Goal: Information Seeking & Learning: Learn about a topic

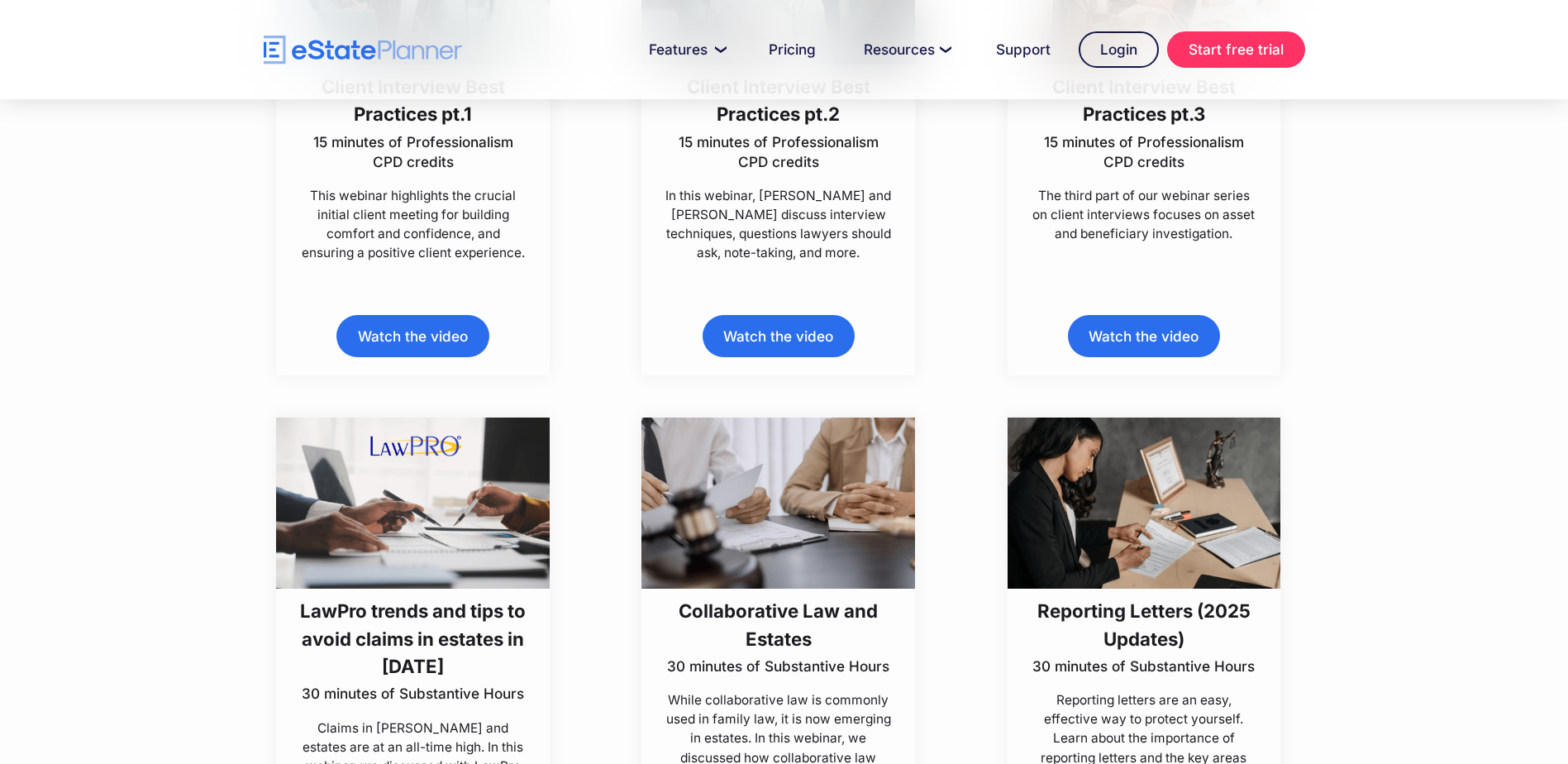
scroll to position [1158, 0]
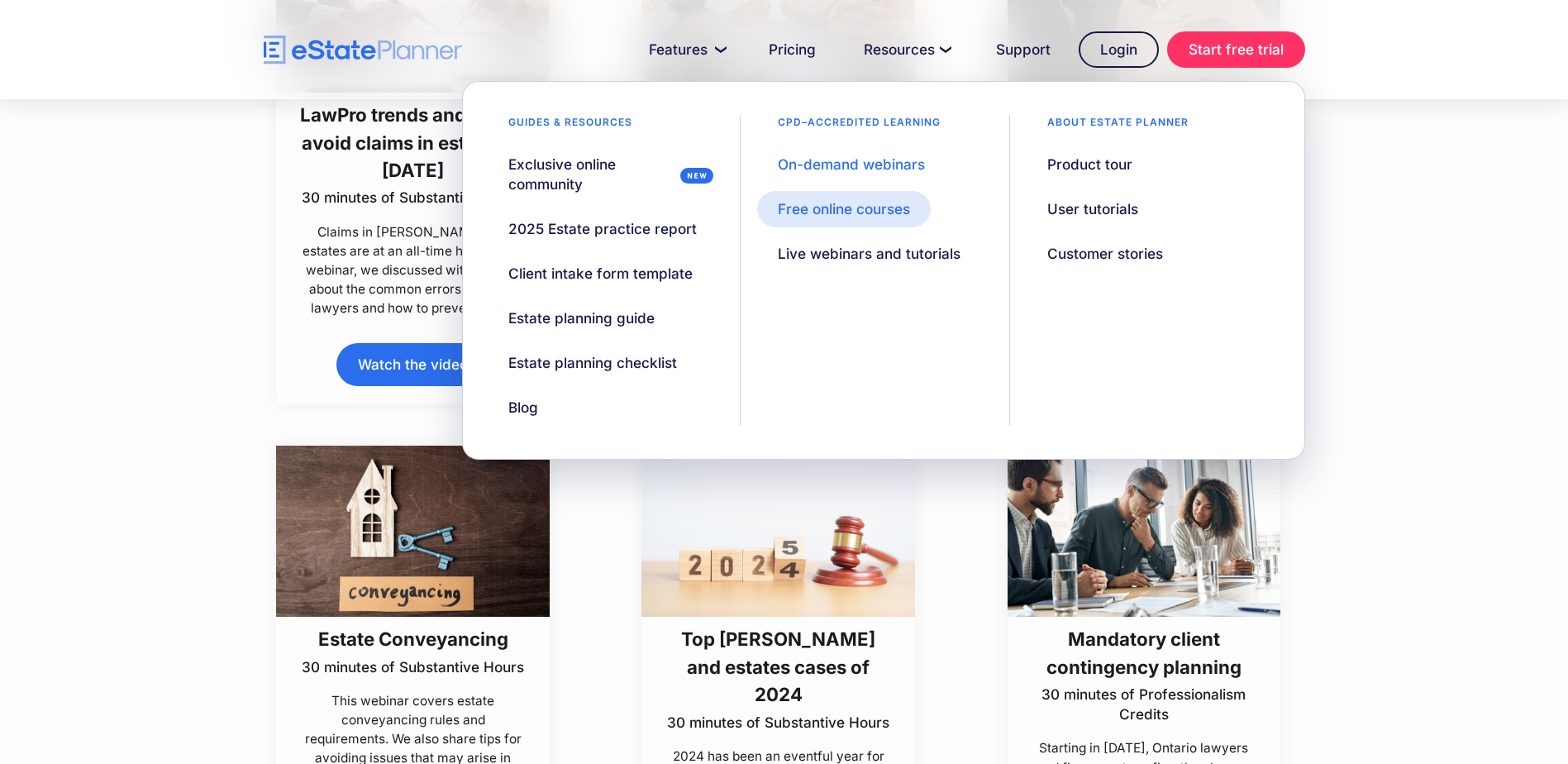
click at [890, 213] on div "Free online courses" at bounding box center [844, 209] width 132 height 20
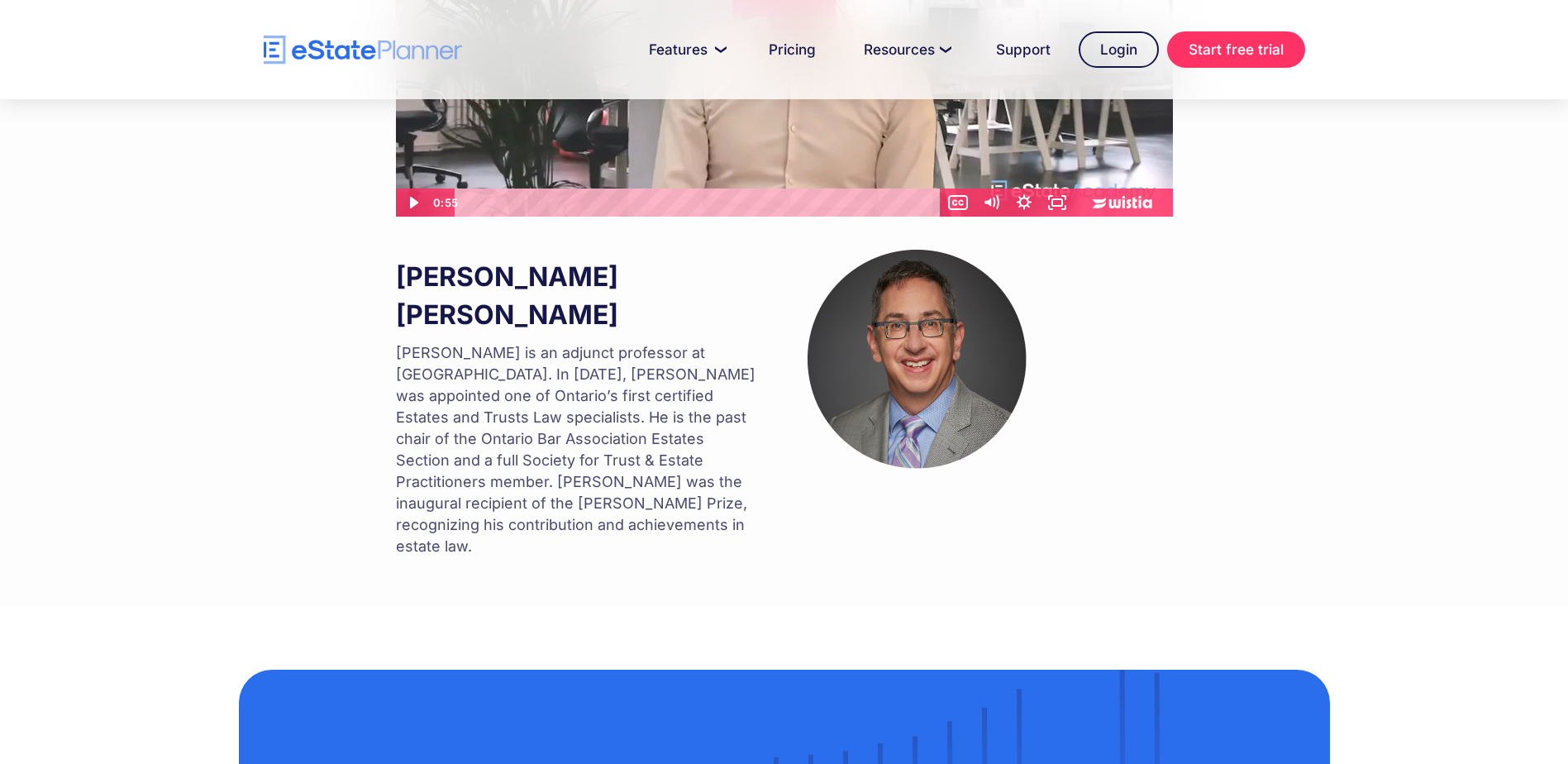
scroll to position [1736, 0]
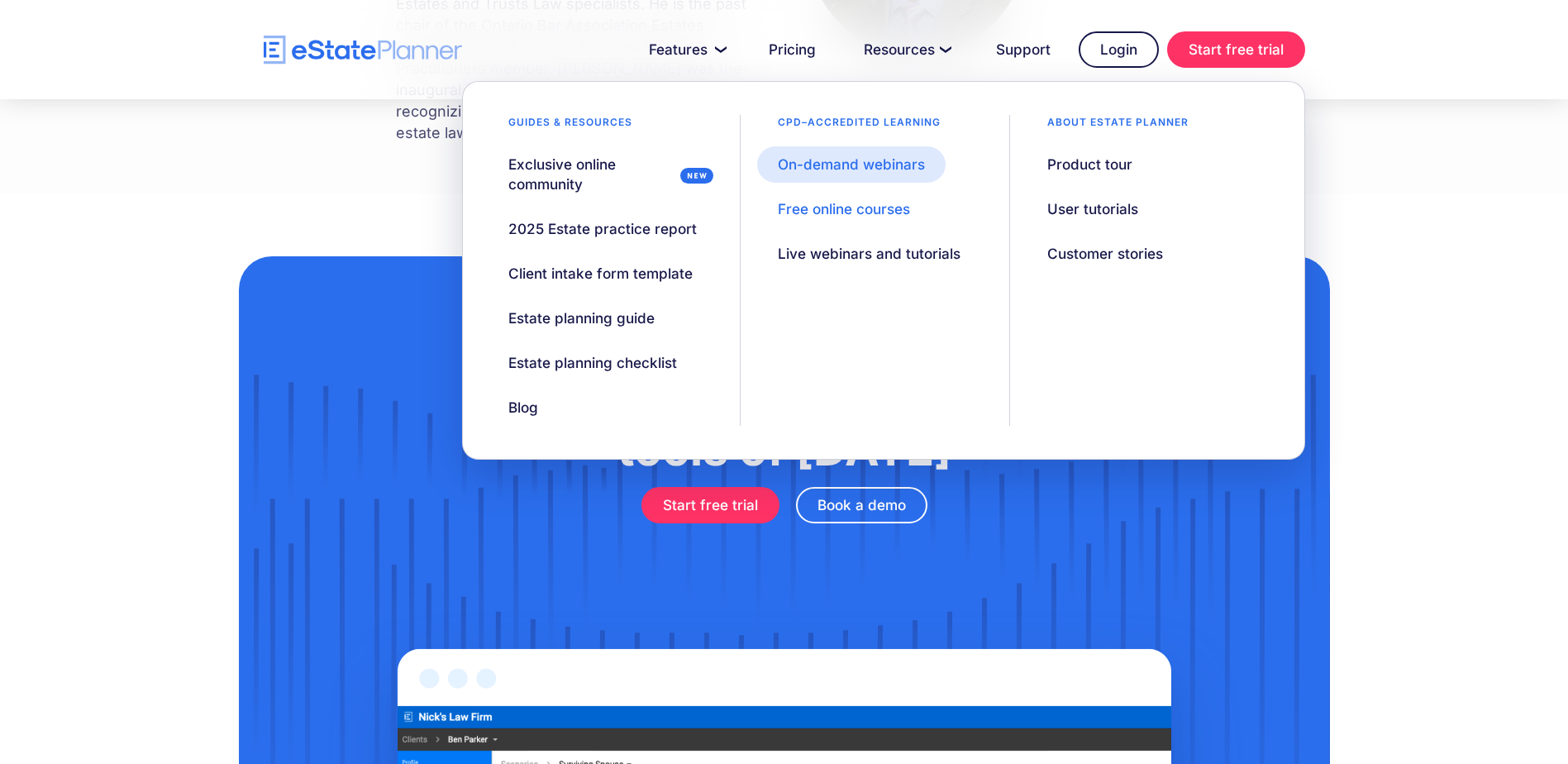
click at [898, 167] on div "On-demand webinars" at bounding box center [851, 164] width 147 height 20
